Goal: Navigation & Orientation: Understand site structure

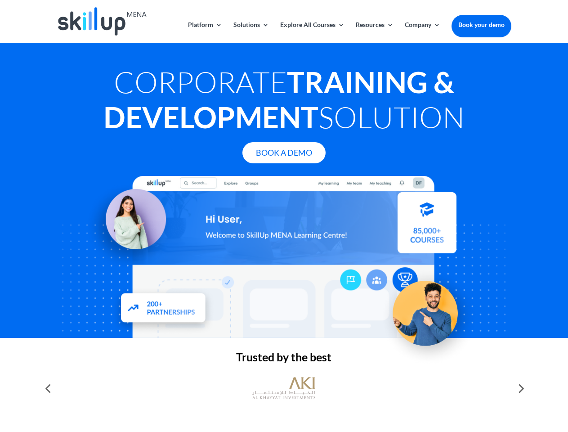
click at [284, 216] on div at bounding box center [284, 257] width 454 height 162
click at [250, 32] on link "Solutions" at bounding box center [251, 32] width 36 height 21
click at [312, 32] on link "Explore All Courses" at bounding box center [312, 32] width 64 height 21
click at [374, 32] on link "Resources" at bounding box center [375, 32] width 38 height 21
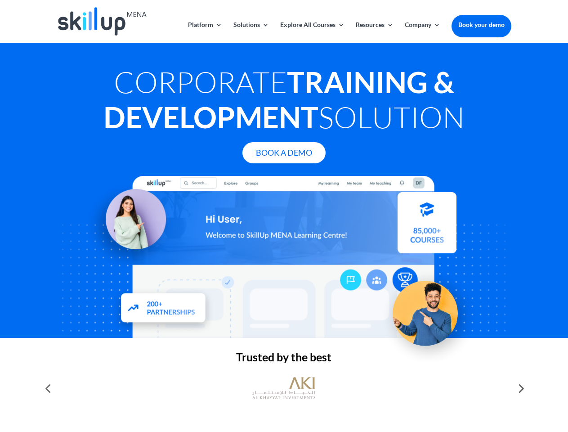
click at [422, 32] on link "Company" at bounding box center [423, 32] width 36 height 21
click at [284, 388] on img at bounding box center [283, 387] width 63 height 31
